Goal: Task Accomplishment & Management: Use online tool/utility

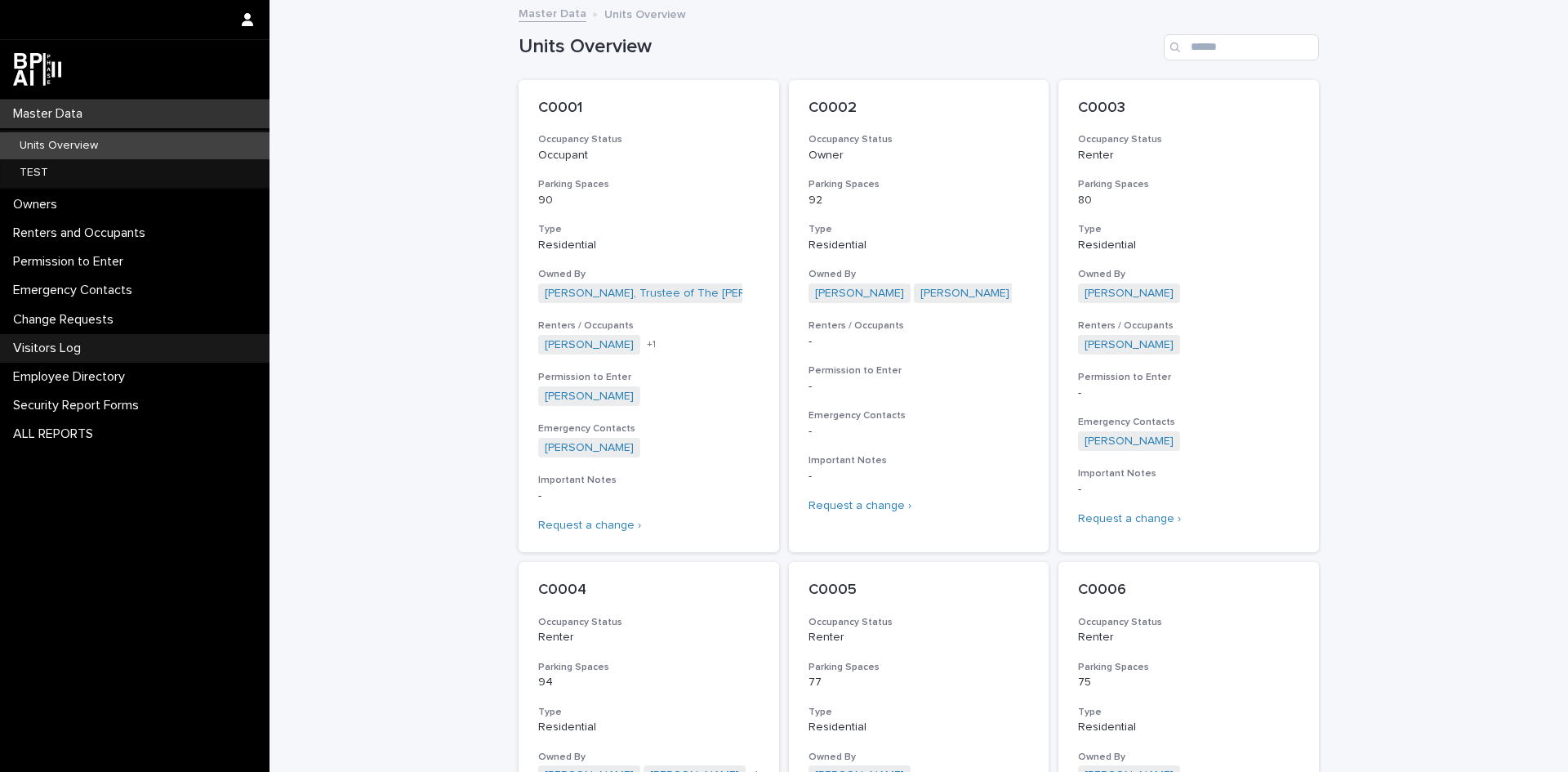
click at [80, 344] on p "Visitors Log" at bounding box center [50, 349] width 87 height 16
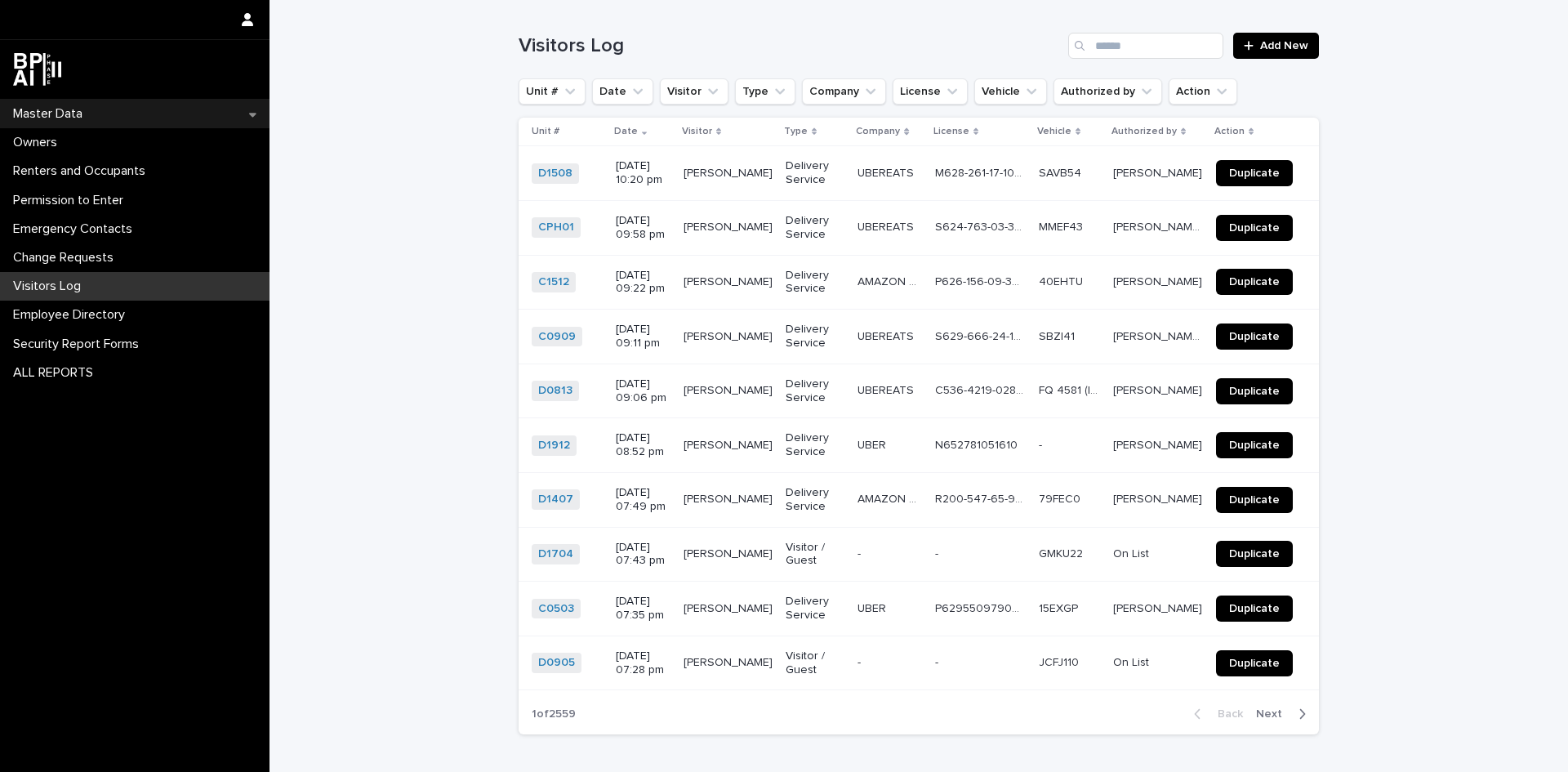
click at [114, 104] on div "Master Data" at bounding box center [134, 113] width 269 height 29
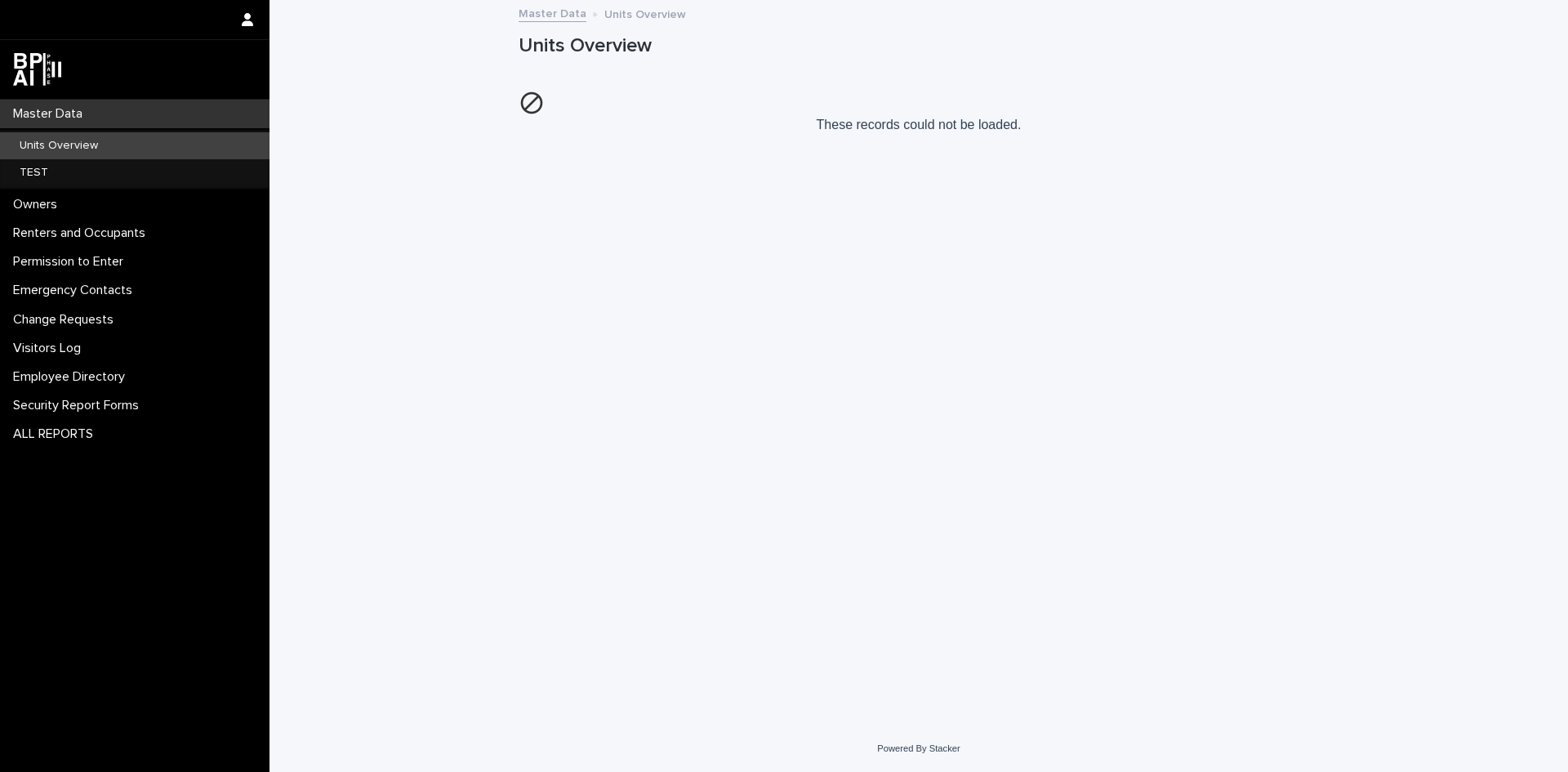
click at [107, 117] on div "Master Data" at bounding box center [134, 113] width 269 height 29
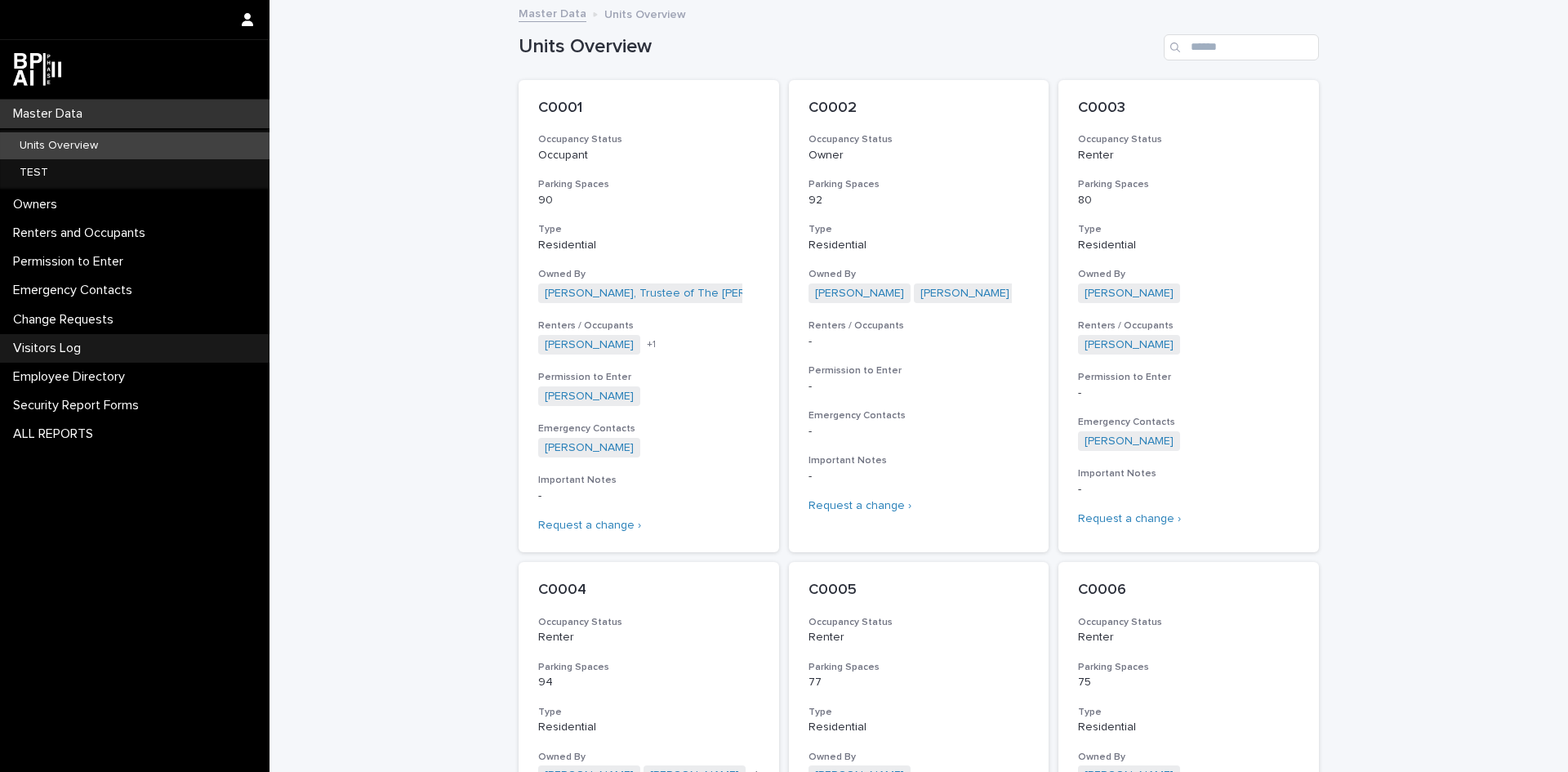
click at [110, 349] on div "Visitors Log" at bounding box center [134, 348] width 269 height 29
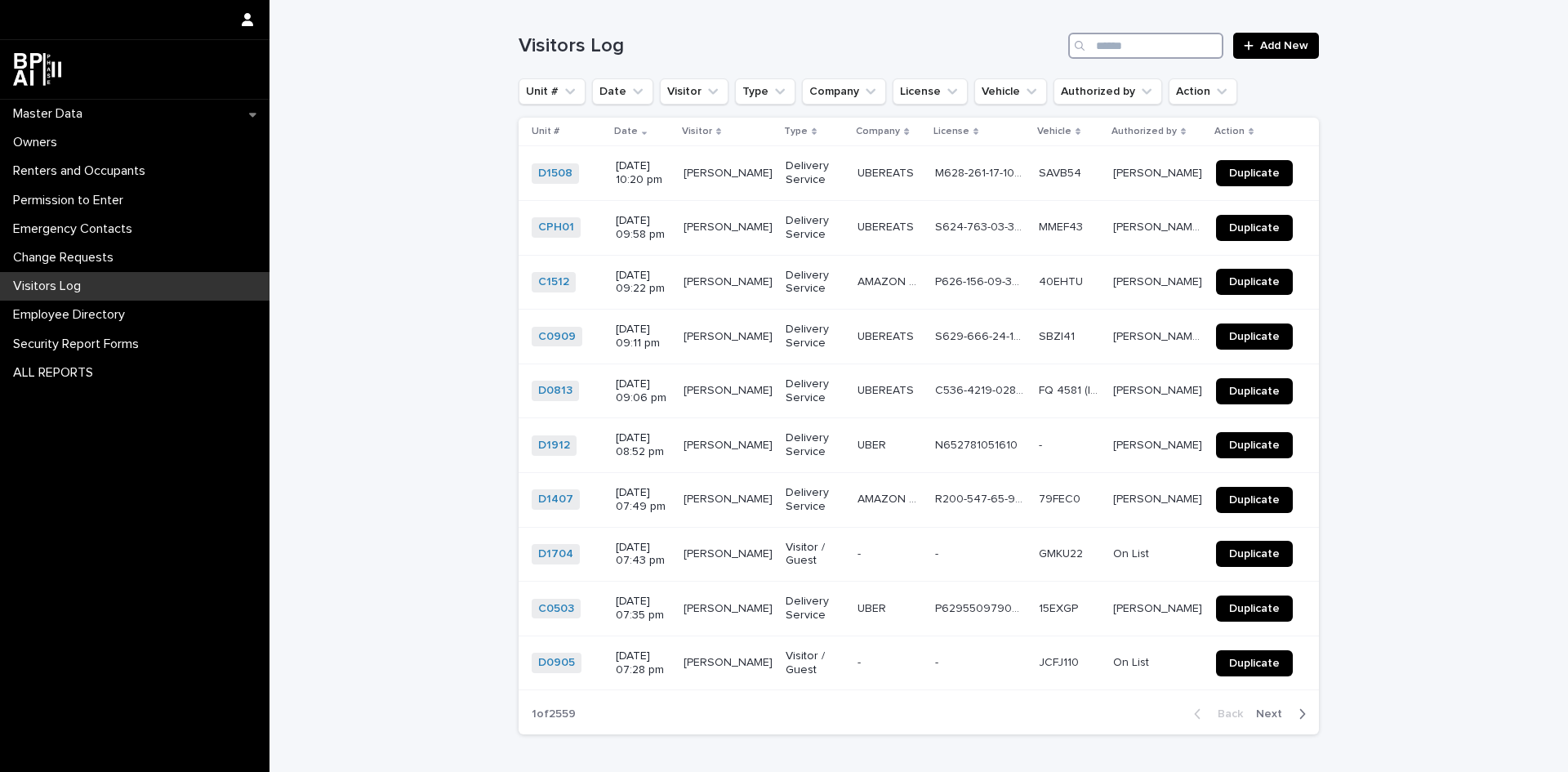
click at [1102, 51] on input "Search" at bounding box center [1146, 45] width 155 height 26
click at [1150, 42] on input "Search" at bounding box center [1146, 45] width 155 height 26
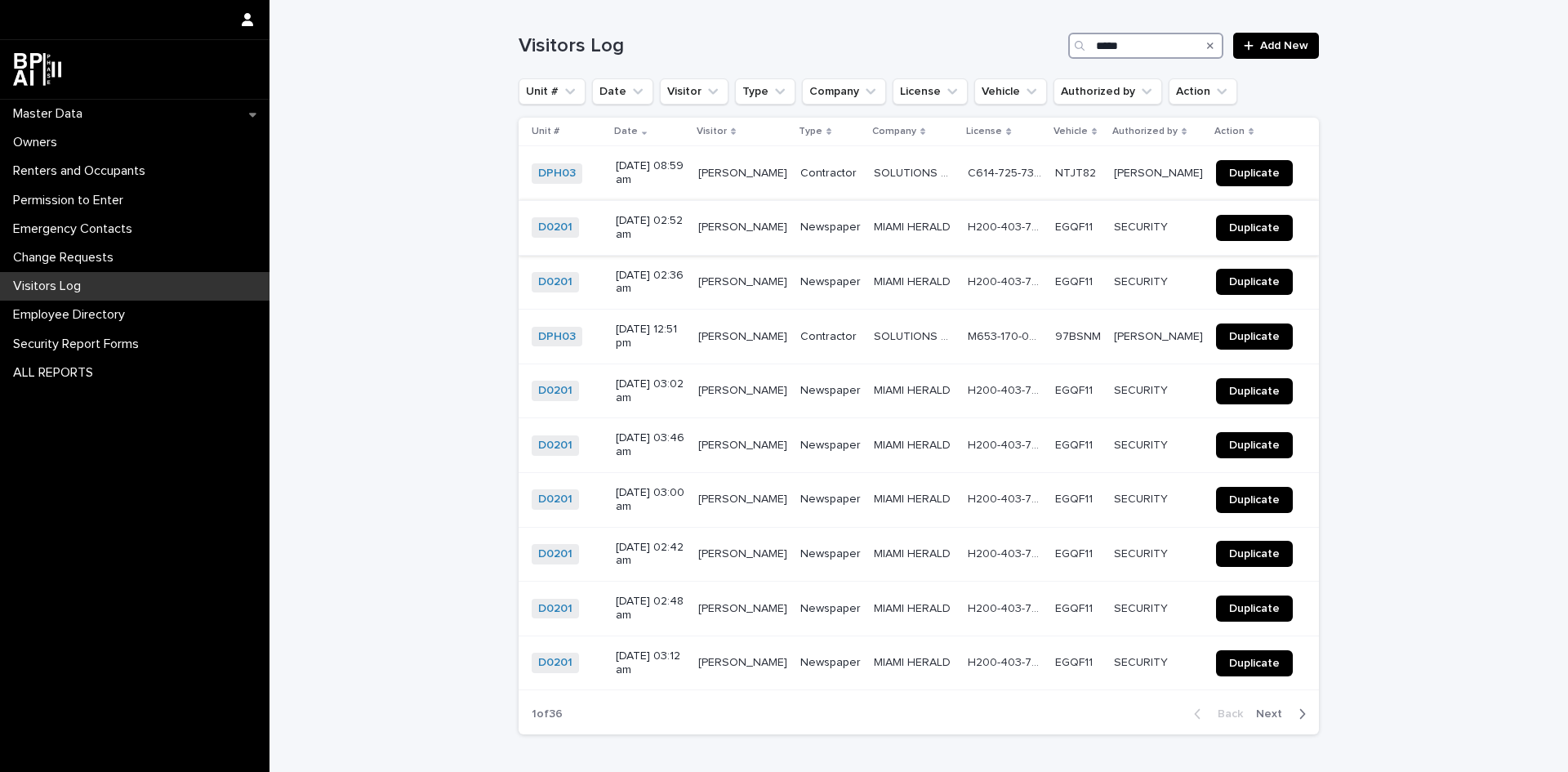
type input "*****"
click at [1230, 226] on span "Duplicate" at bounding box center [1255, 228] width 51 height 11
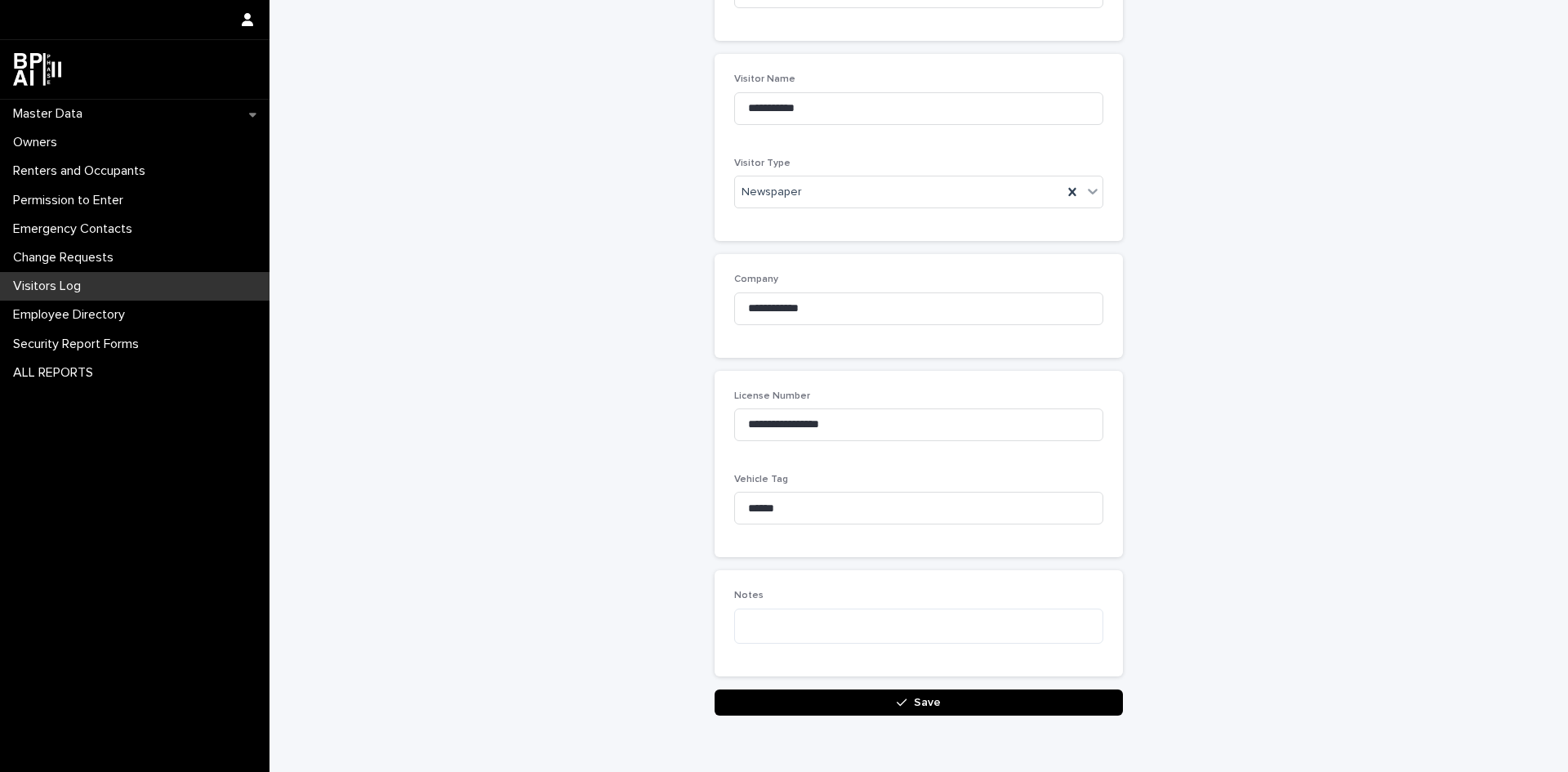
scroll to position [311, 0]
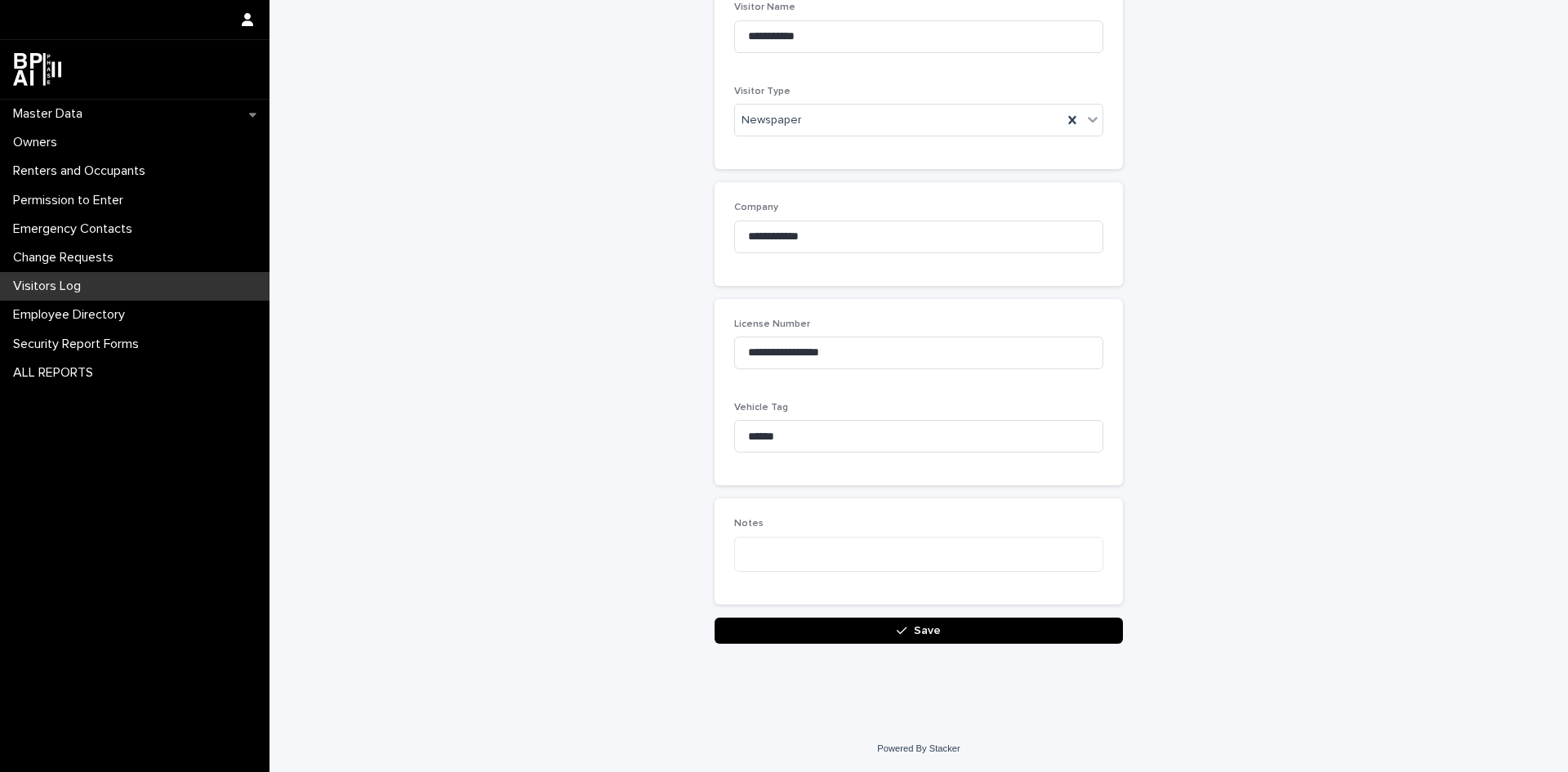
click at [923, 627] on span "Save" at bounding box center [927, 631] width 27 height 11
